Goal: Transaction & Acquisition: Book appointment/travel/reservation

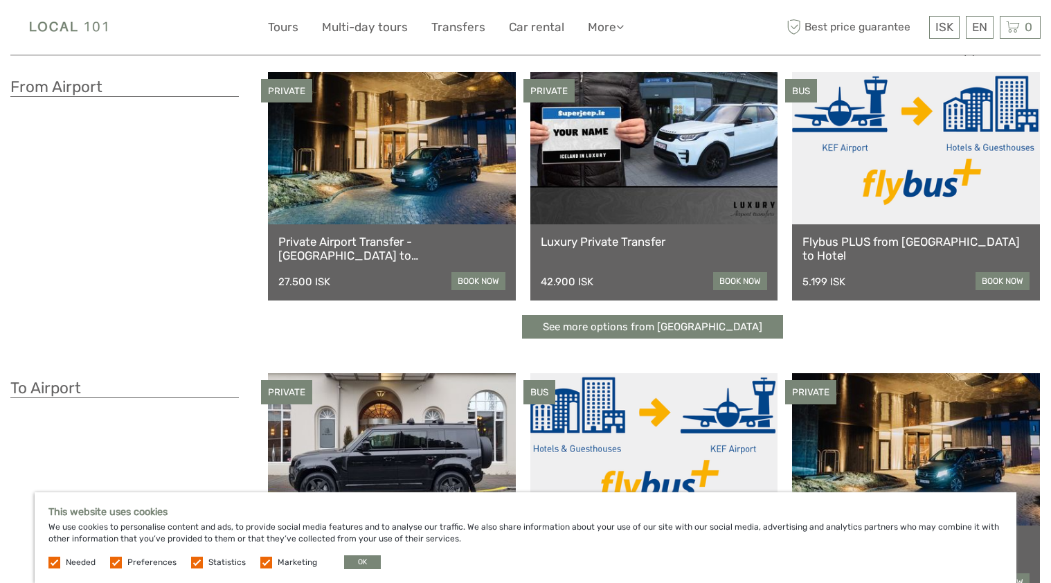
scroll to position [64, 0]
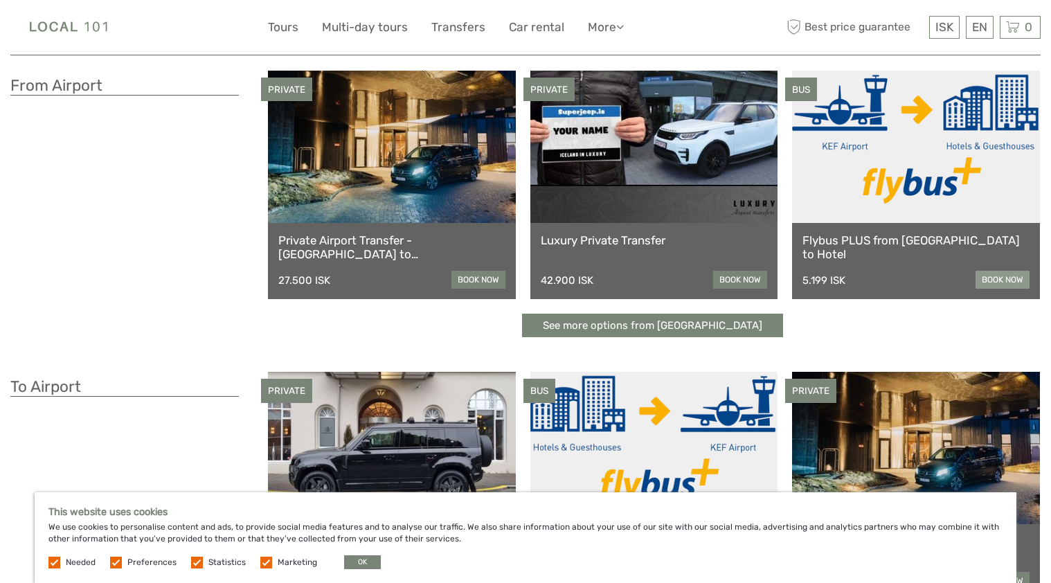
click at [983, 278] on link "book now" at bounding box center [1003, 280] width 54 height 18
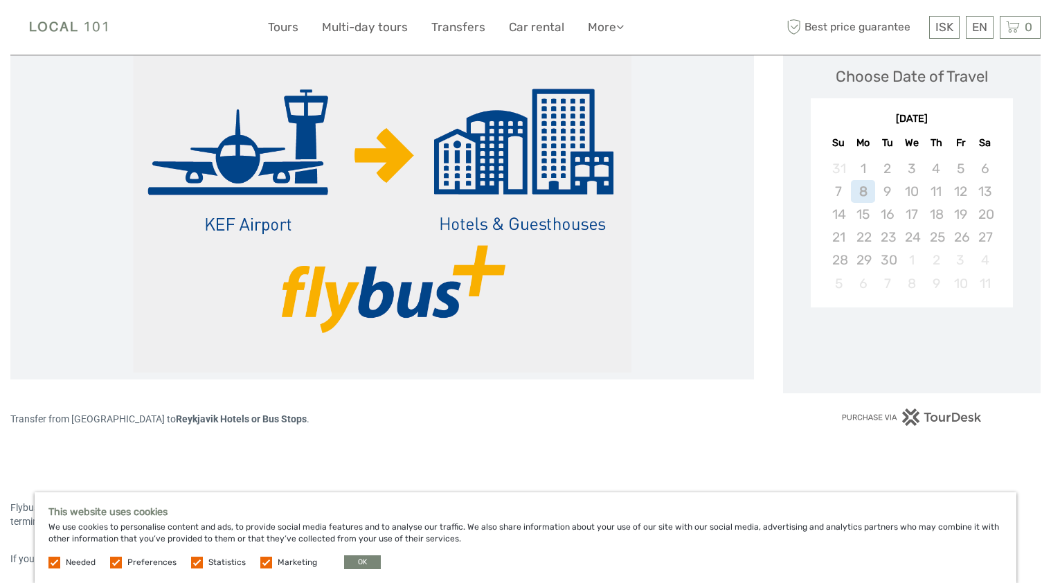
scroll to position [208, 0]
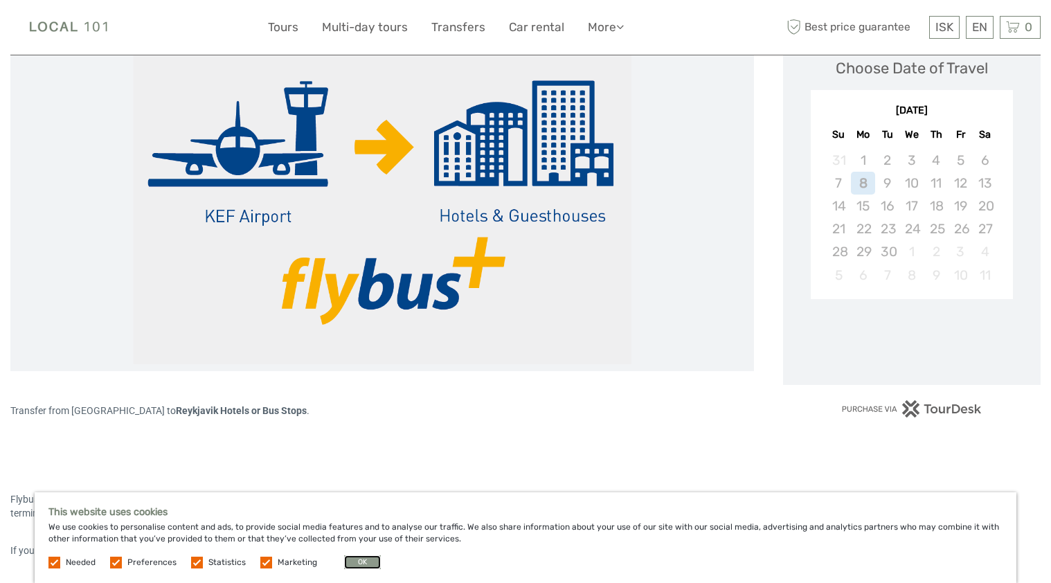
click at [357, 559] on button "OK" at bounding box center [362, 562] width 37 height 14
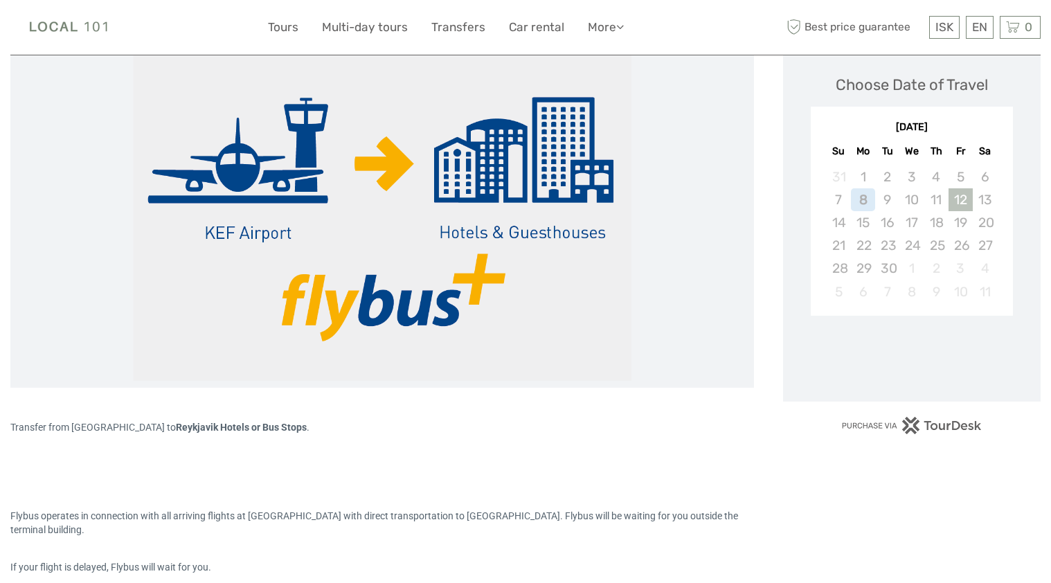
scroll to position [168, 0]
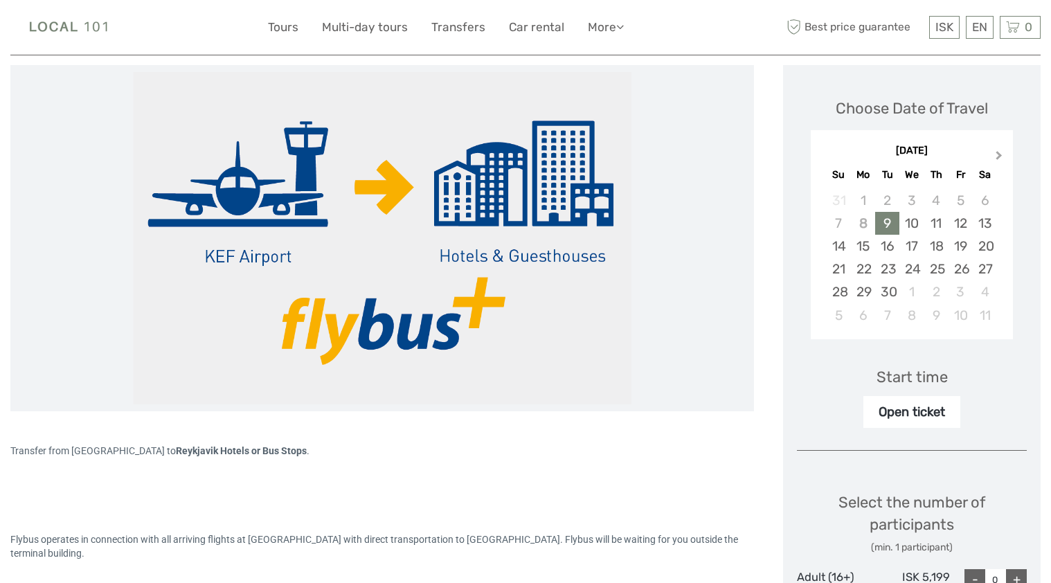
click at [999, 155] on span "Next Month" at bounding box center [999, 158] width 0 height 20
click at [861, 216] on div "6" at bounding box center [863, 223] width 24 height 23
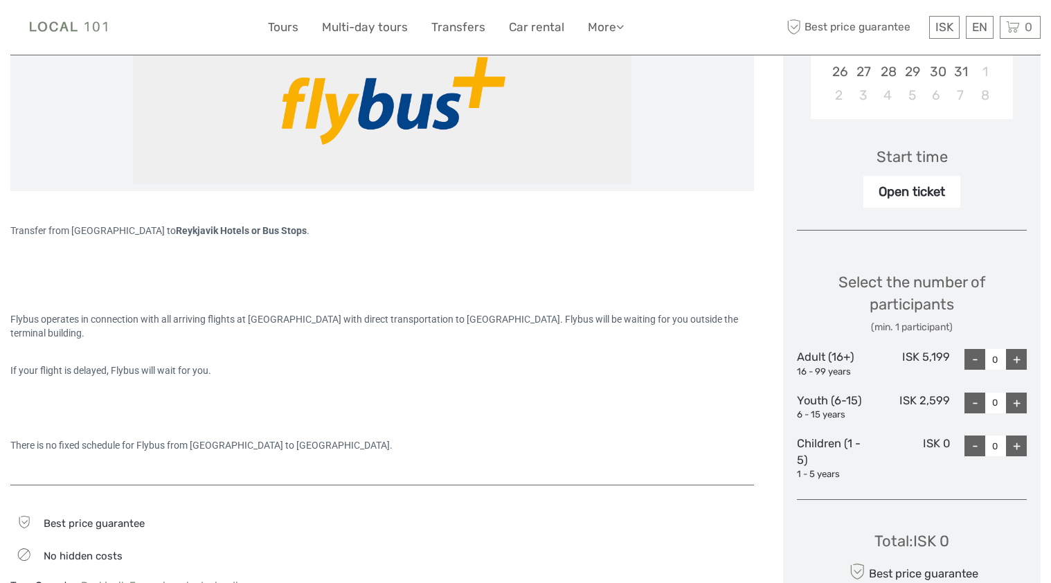
scroll to position [408, 0]
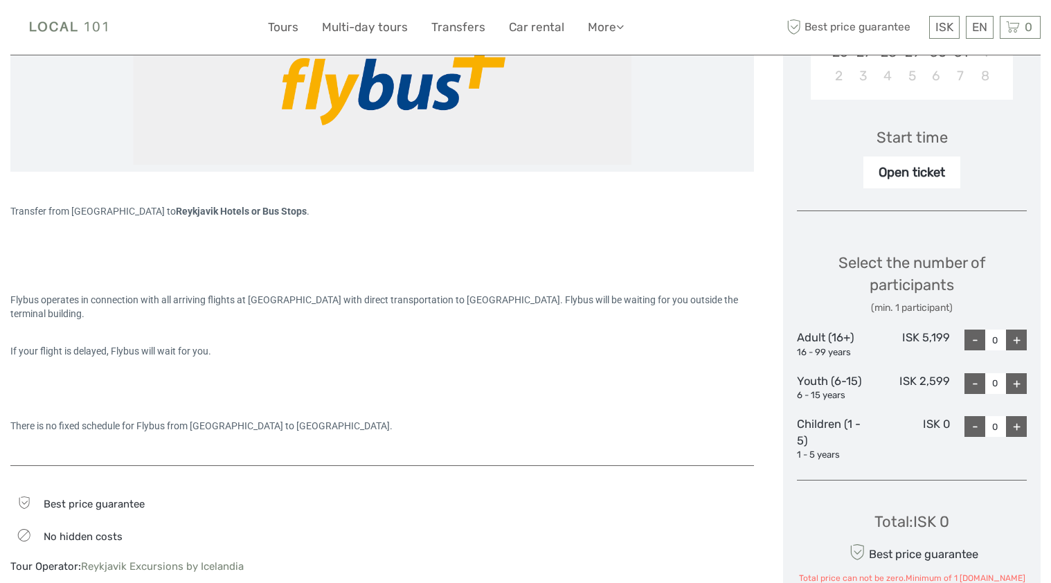
click at [1019, 339] on div "+" at bounding box center [1016, 340] width 21 height 21
type input "2"
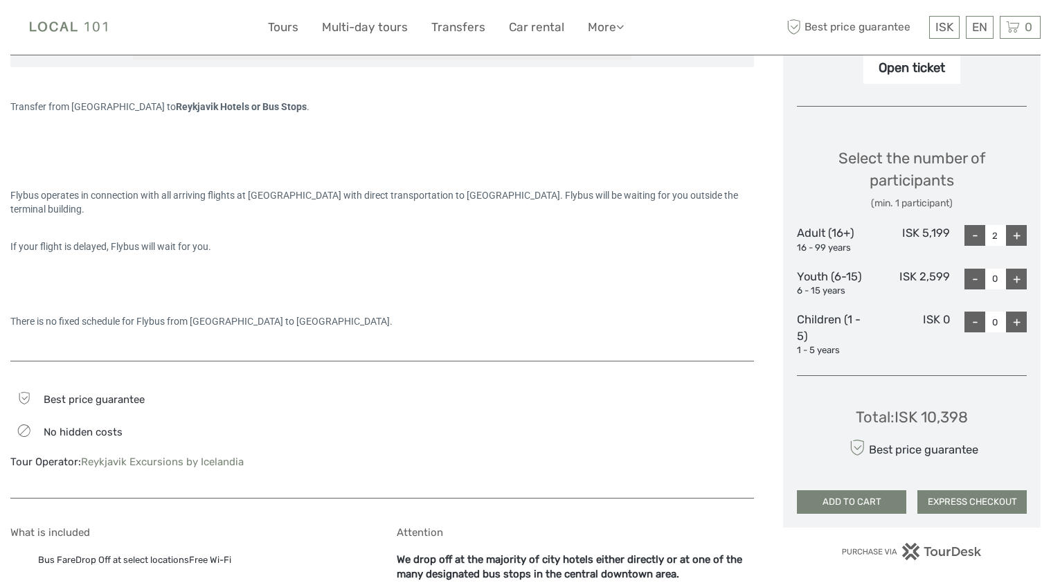
scroll to position [523, 0]
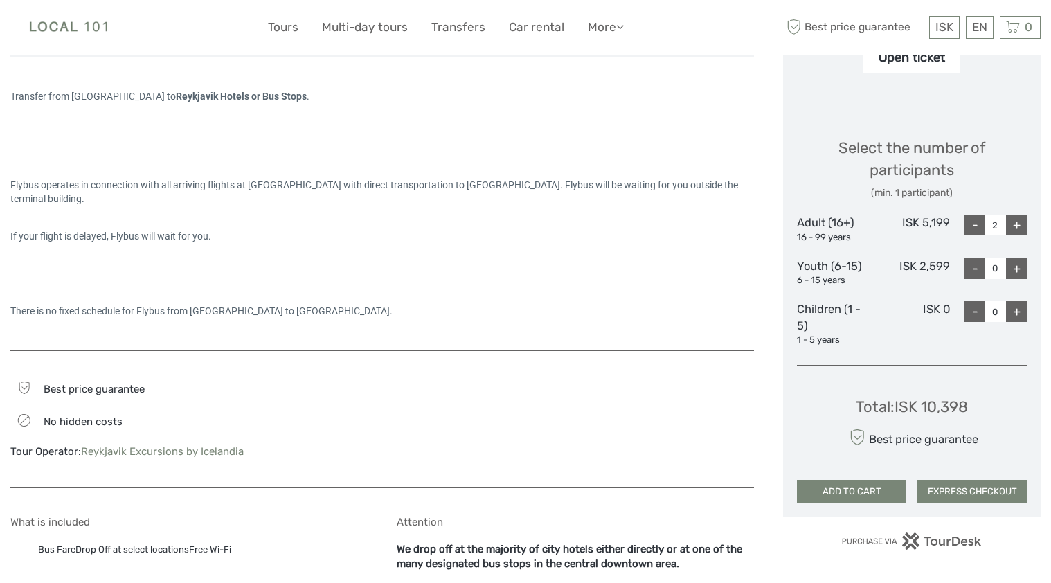
click at [950, 400] on div "Total : ISK 10,398" at bounding box center [912, 406] width 112 height 21
copy div "10,398"
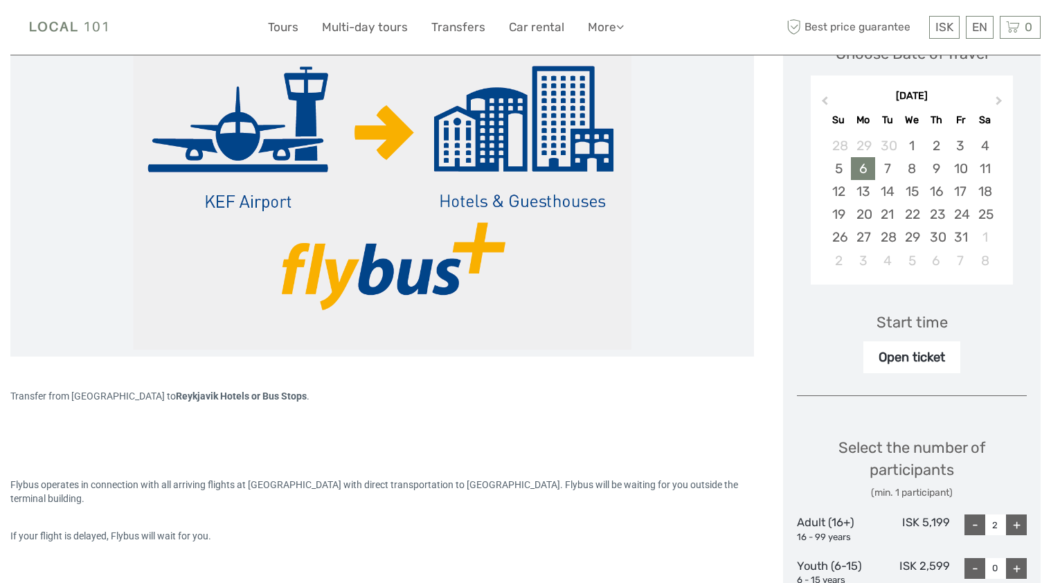
scroll to position [0, 0]
